Goal: Navigation & Orientation: Find specific page/section

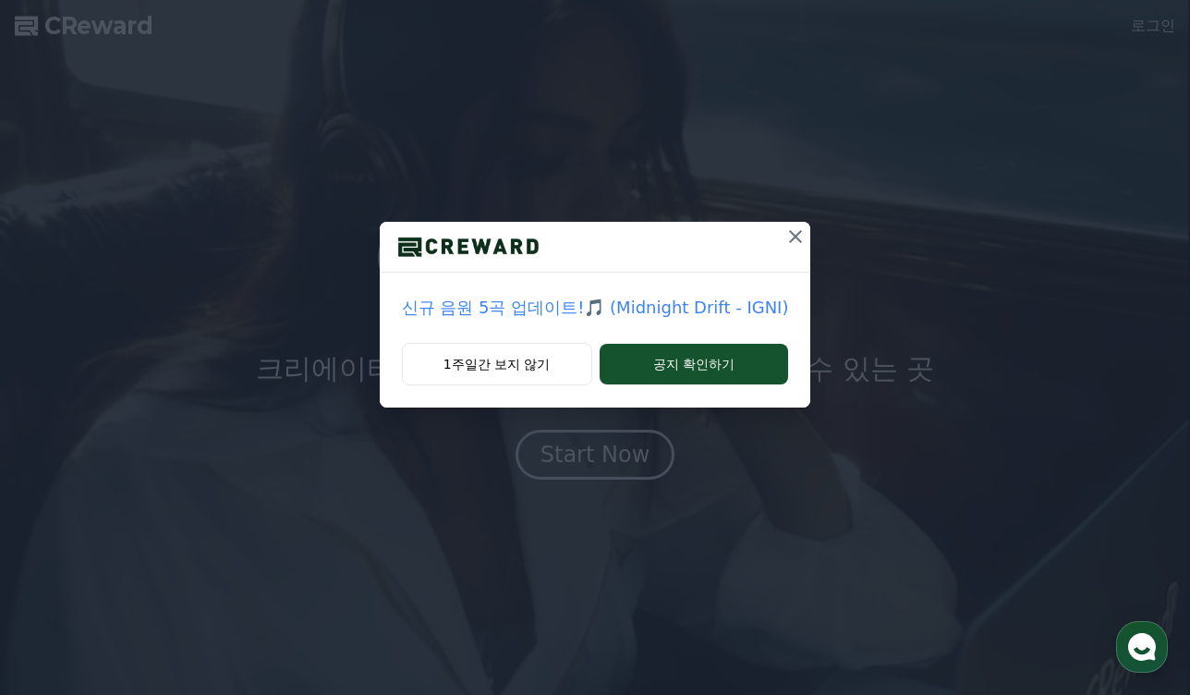
click at [784, 238] on icon at bounding box center [795, 236] width 22 height 22
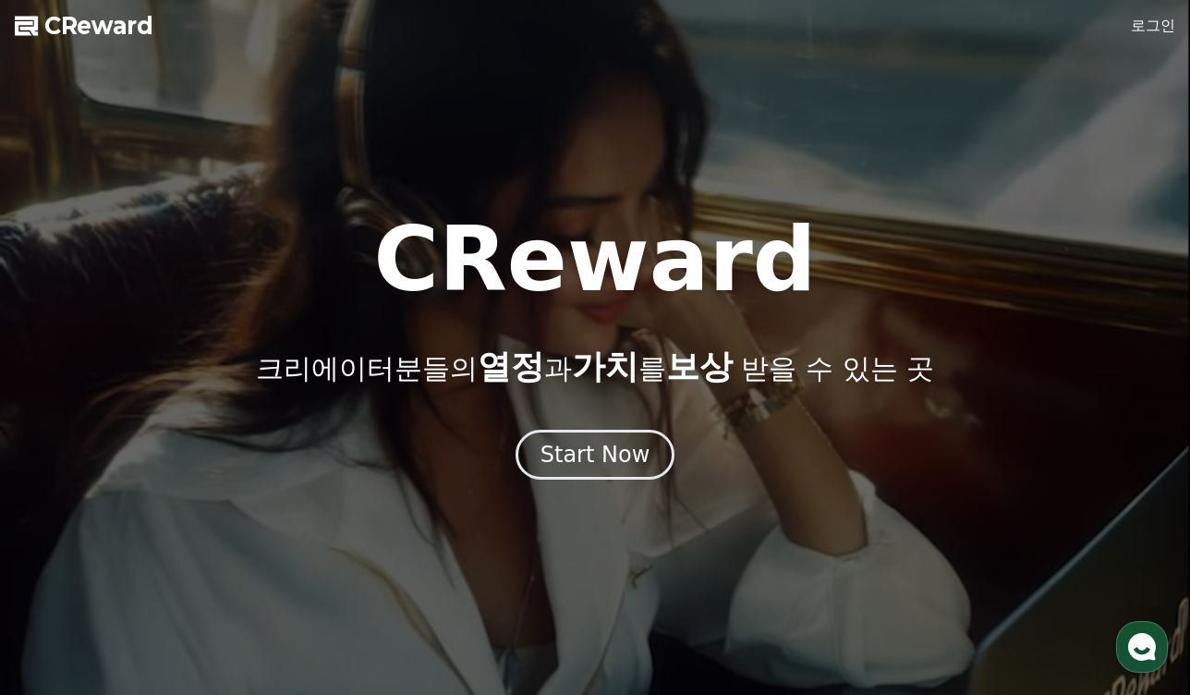
click at [1150, 28] on link "로그인" at bounding box center [1153, 26] width 44 height 22
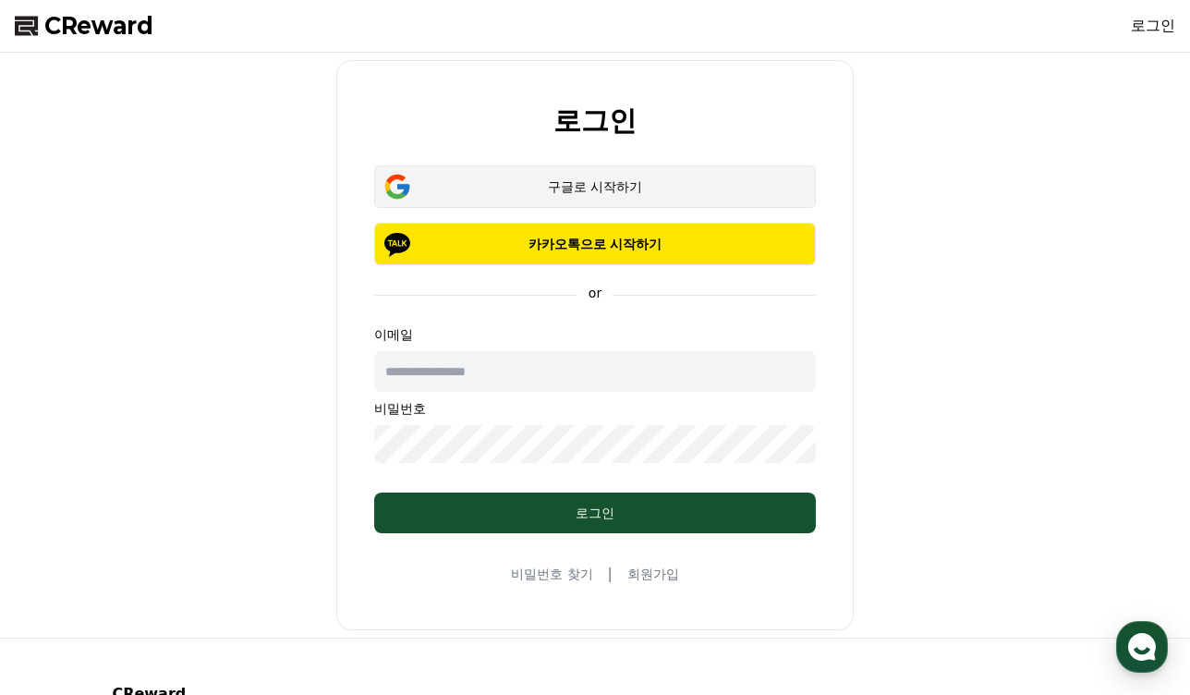
click at [650, 176] on button "구글로 시작하기" at bounding box center [595, 186] width 442 height 42
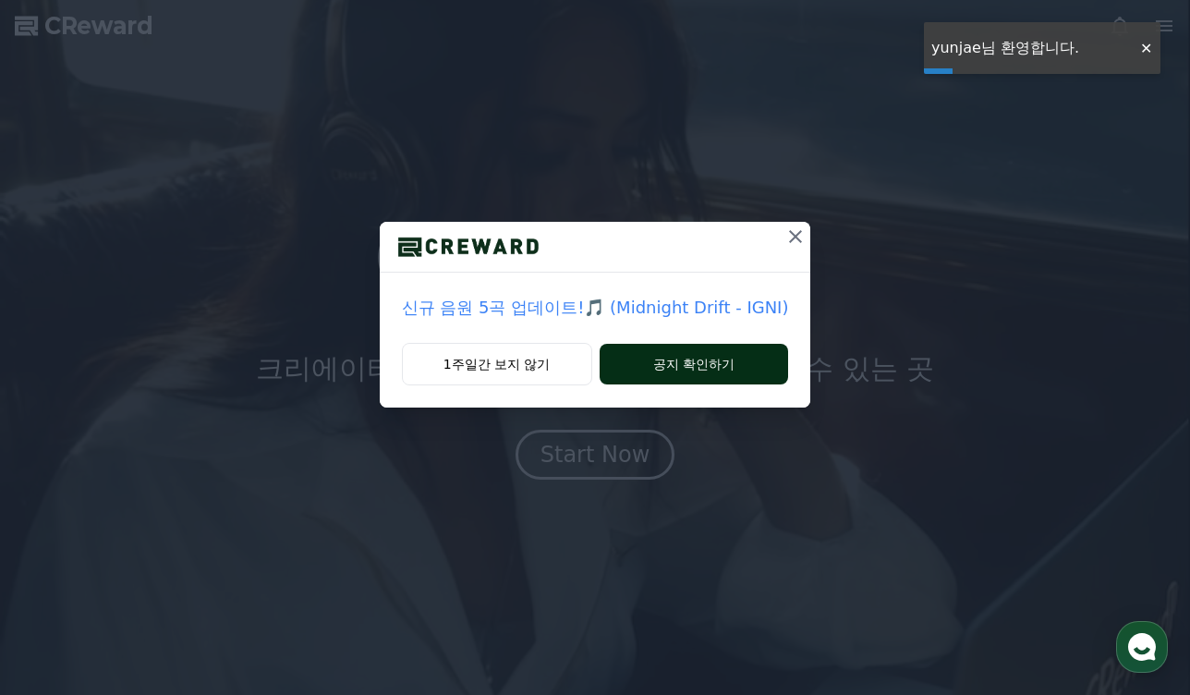
click at [682, 361] on button "공지 확인하기" at bounding box center [693, 364] width 189 height 41
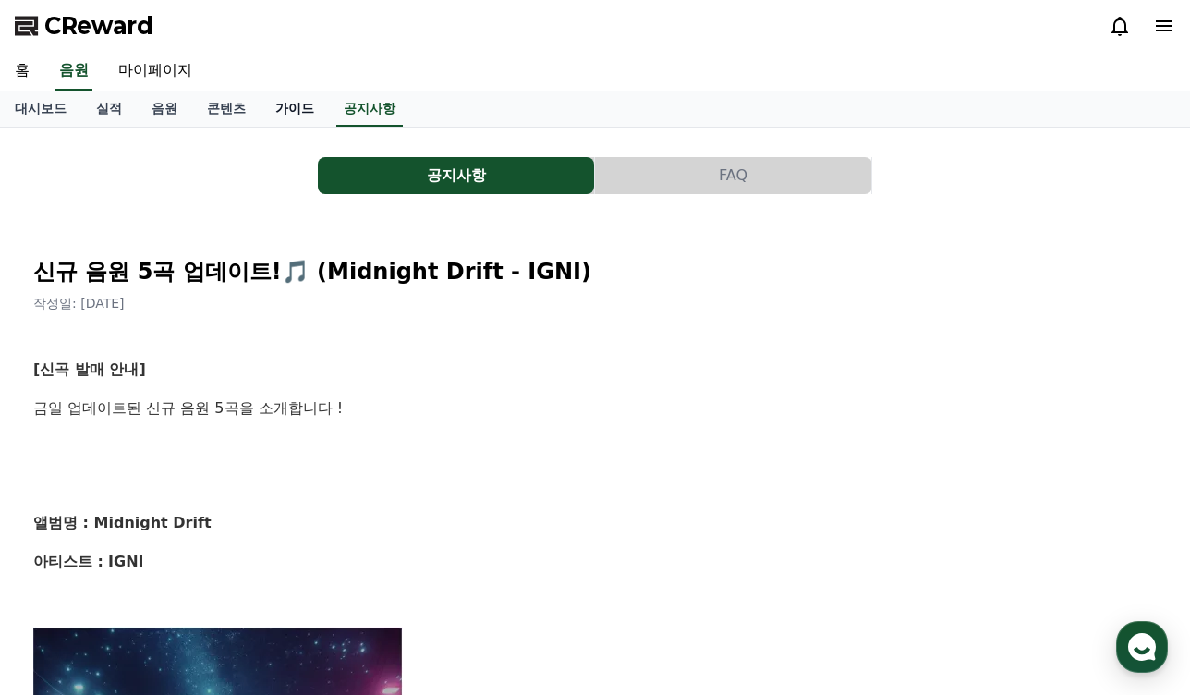
click at [273, 111] on link "가이드" at bounding box center [294, 108] width 68 height 35
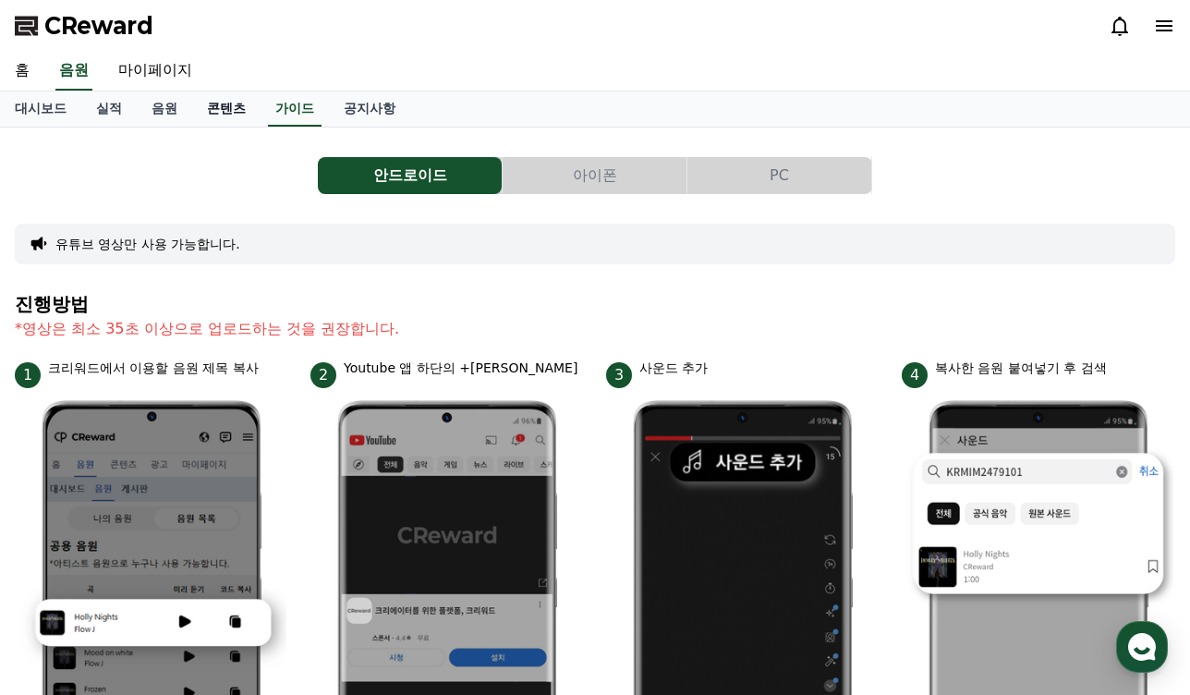
click at [215, 114] on link "콘텐츠" at bounding box center [226, 108] width 68 height 35
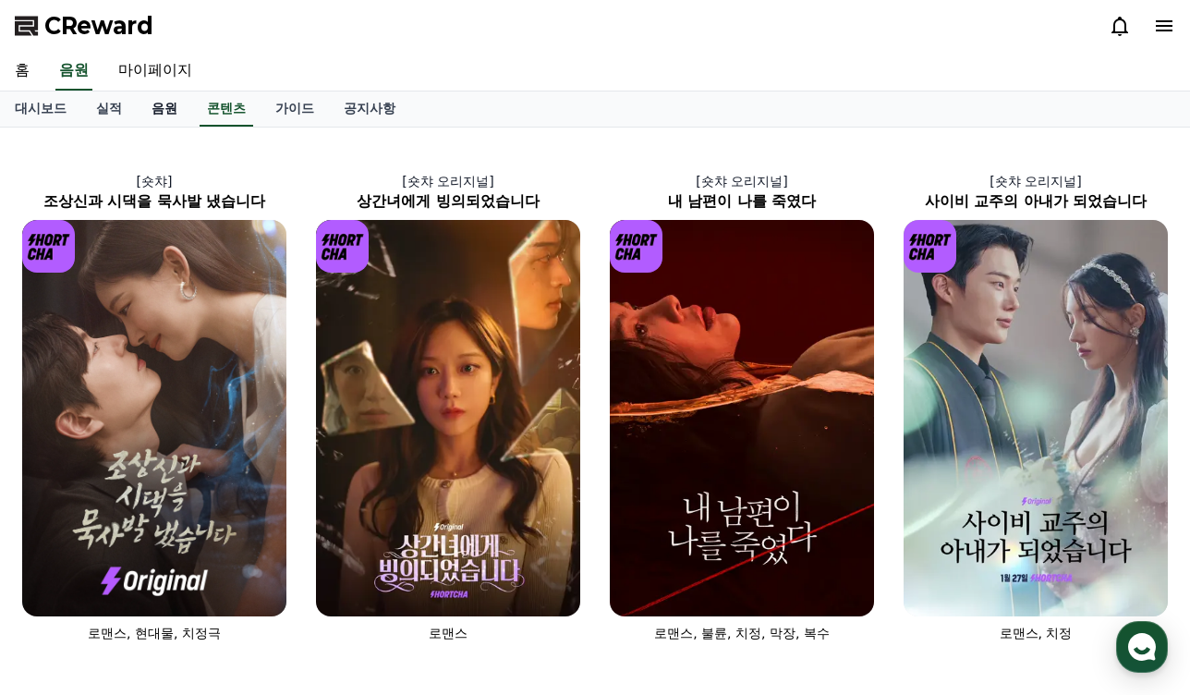
click at [148, 106] on link "음원" at bounding box center [164, 108] width 55 height 35
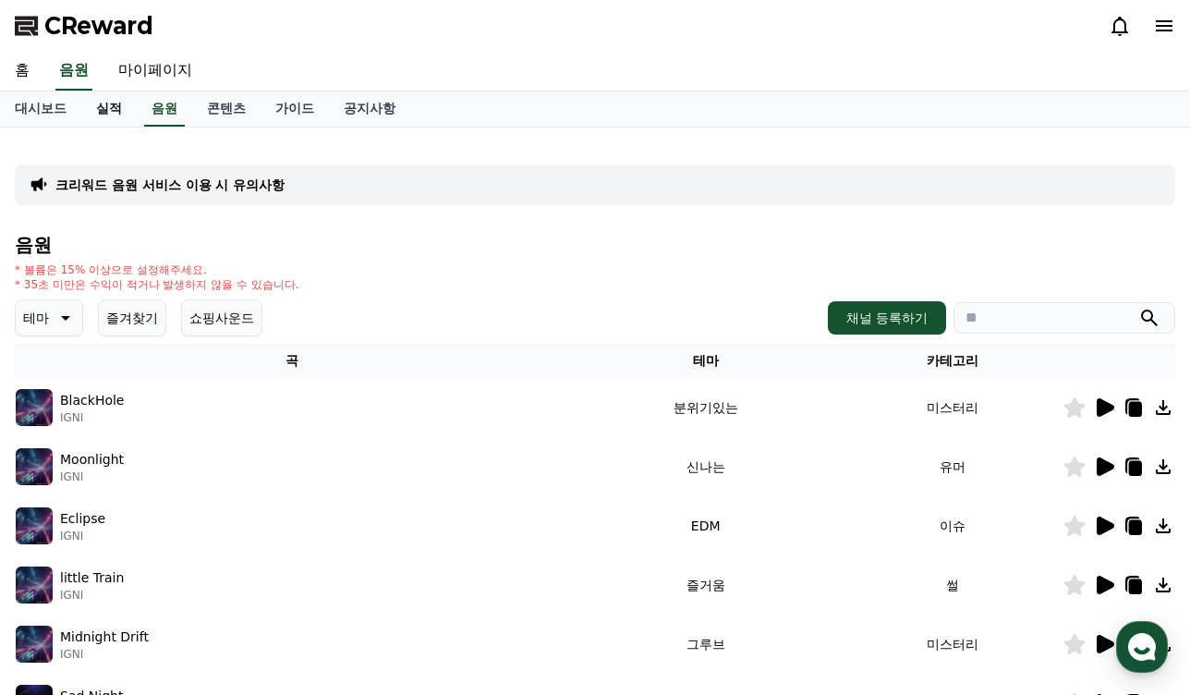
click at [97, 115] on link "실적" at bounding box center [108, 108] width 55 height 35
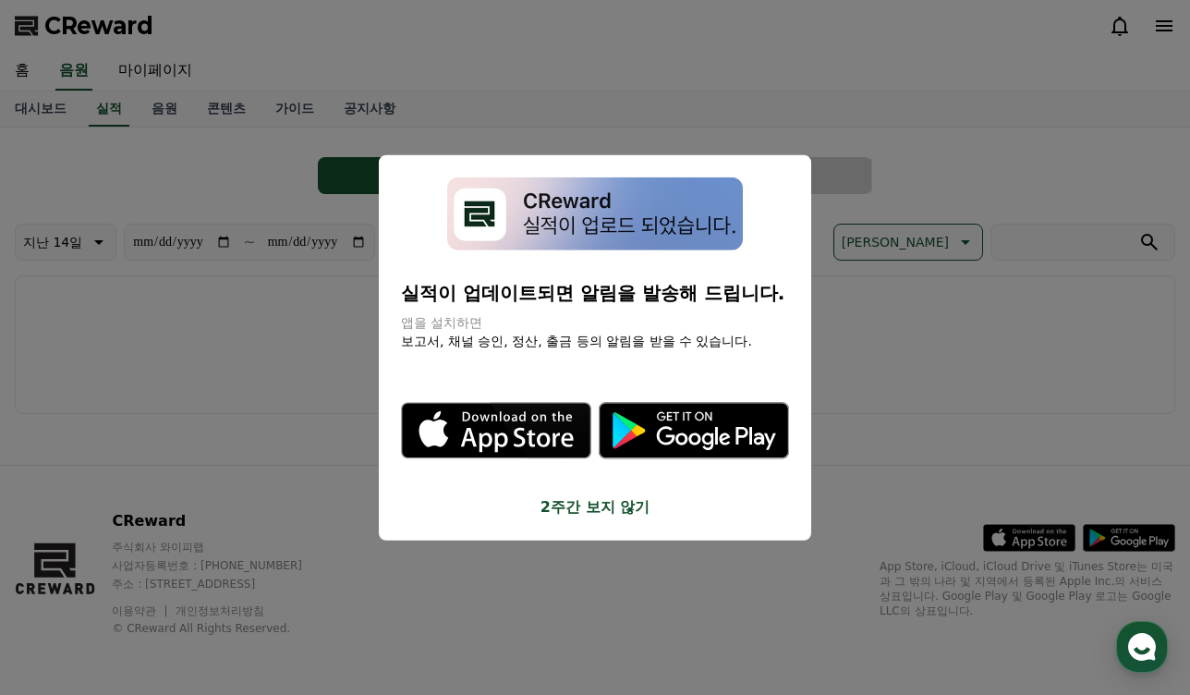
click at [611, 495] on button "2주간 보지 않기" at bounding box center [595, 506] width 388 height 22
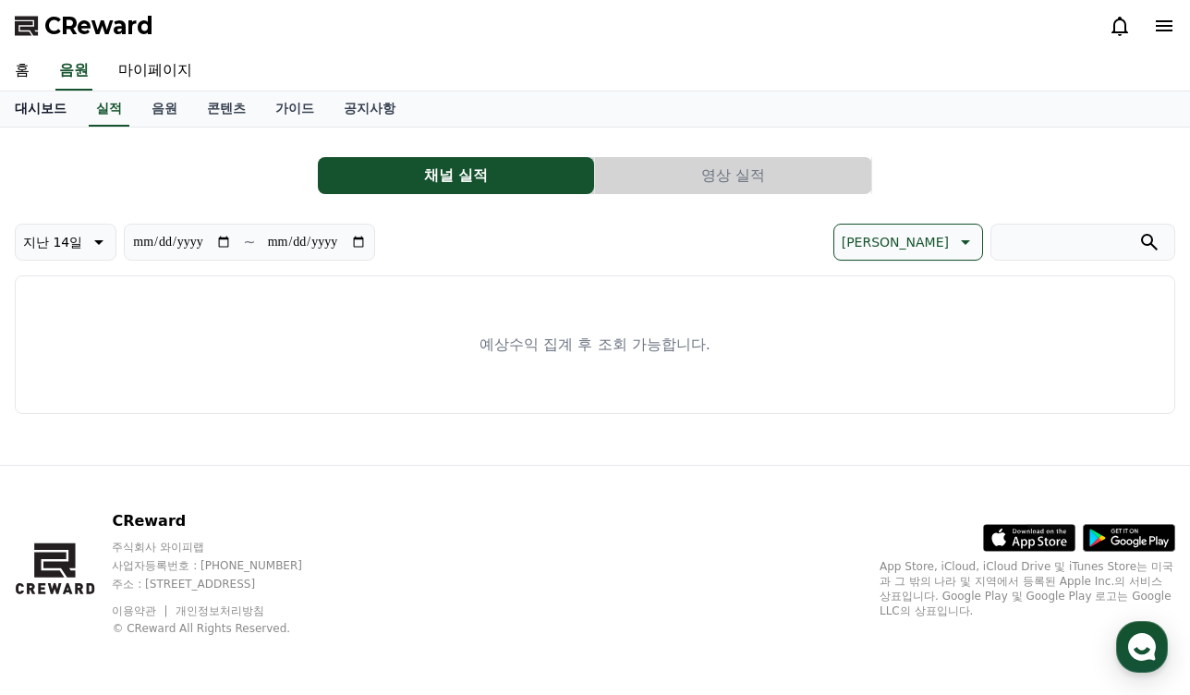
click at [38, 108] on link "대시보드" at bounding box center [40, 108] width 81 height 35
